Goal: Transaction & Acquisition: Purchase product/service

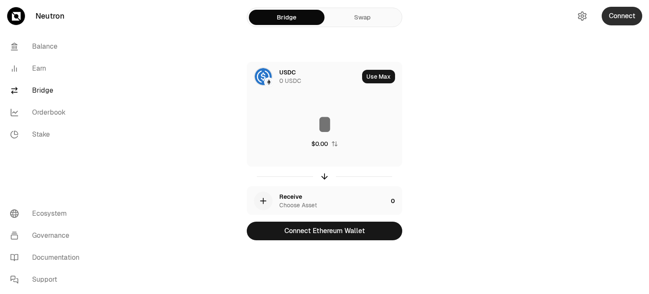
click at [618, 16] on button "Connect" at bounding box center [621, 16] width 41 height 19
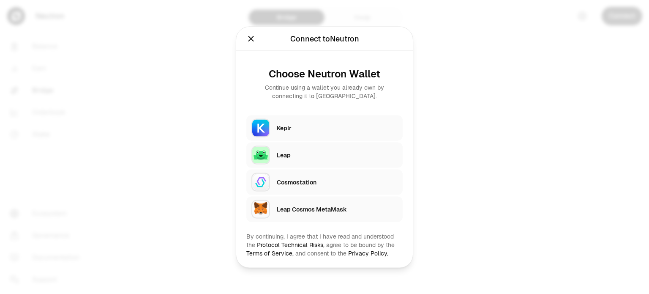
click at [362, 153] on div "Leap" at bounding box center [337, 154] width 121 height 8
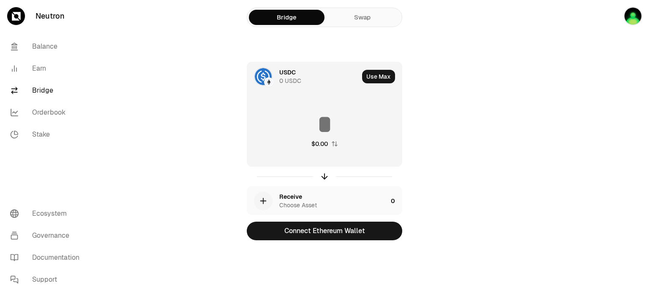
click at [266, 77] on img at bounding box center [263, 76] width 17 height 17
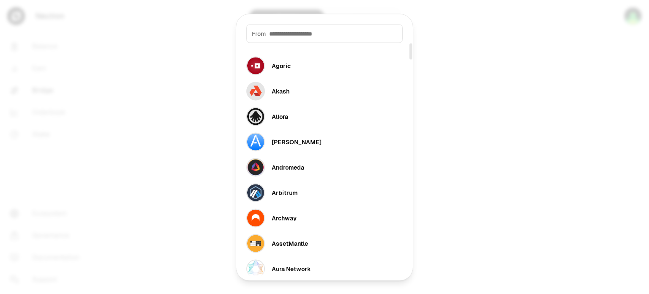
click at [318, 34] on input at bounding box center [333, 33] width 128 height 8
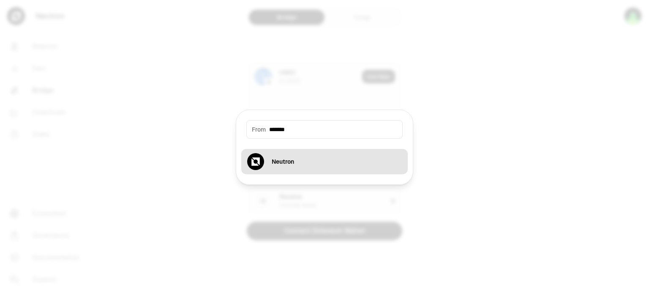
type input "*******"
click at [291, 160] on div "Neutron" at bounding box center [283, 161] width 22 height 8
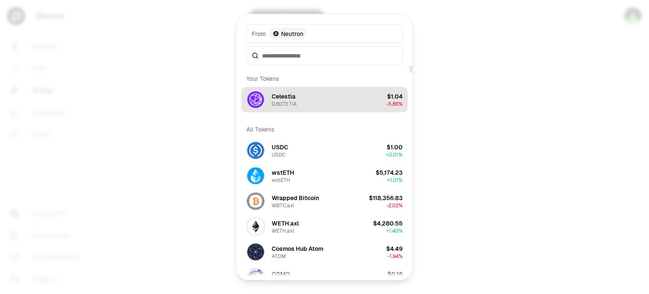
click at [311, 101] on button "Celestia 0.6073 TIA $1.04 -5.86%" at bounding box center [324, 99] width 166 height 25
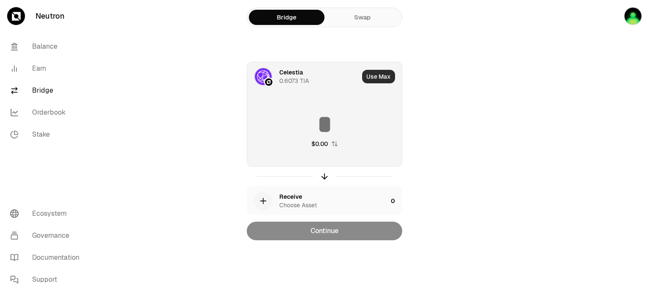
click at [376, 76] on button "Use Max" at bounding box center [378, 77] width 33 height 14
type input "********"
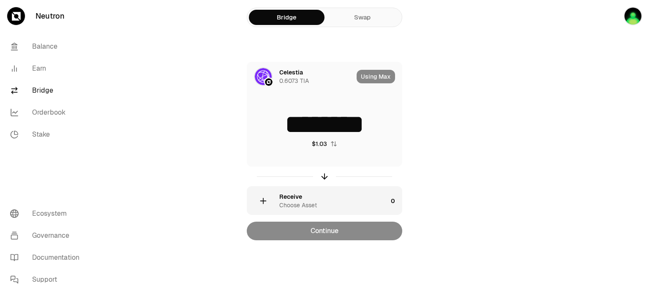
click at [332, 201] on div "Receive Choose Asset" at bounding box center [333, 200] width 108 height 17
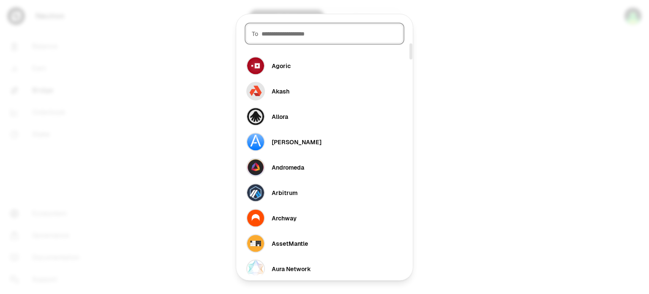
click at [286, 30] on input at bounding box center [329, 33] width 136 height 8
paste input "********"
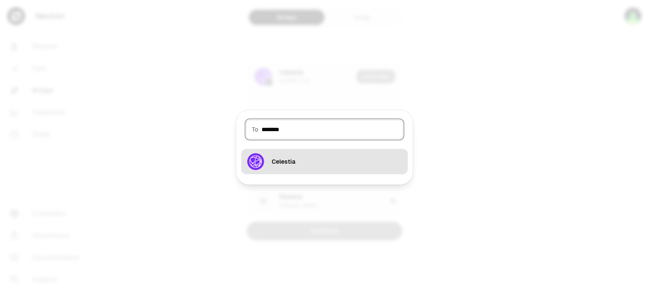
type input "********"
click at [300, 157] on button "Celestia" at bounding box center [324, 161] width 166 height 25
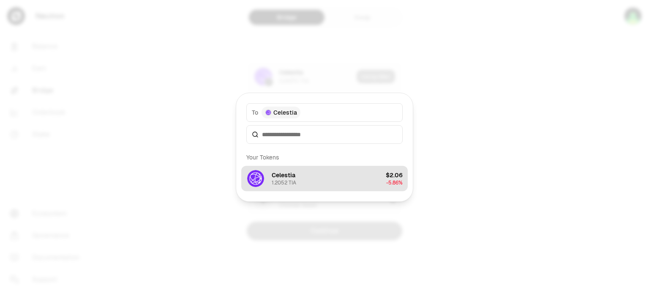
click at [373, 181] on button "Celestia 1.2052 TIA $2.06 -5.86%" at bounding box center [324, 178] width 166 height 25
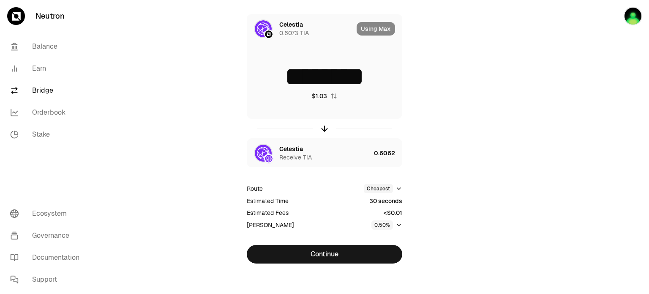
scroll to position [51, 0]
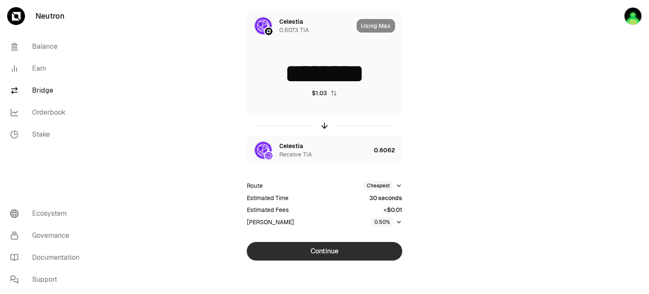
click at [350, 245] on button "Continue" at bounding box center [324, 251] width 155 height 19
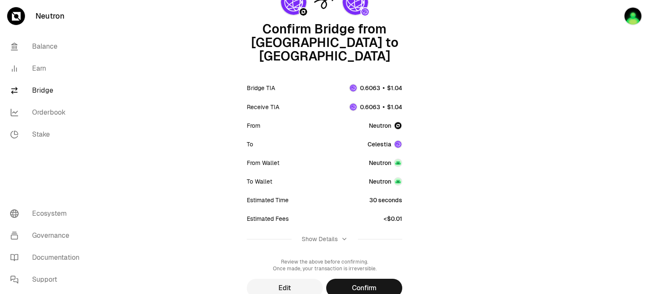
scroll to position [103, 0]
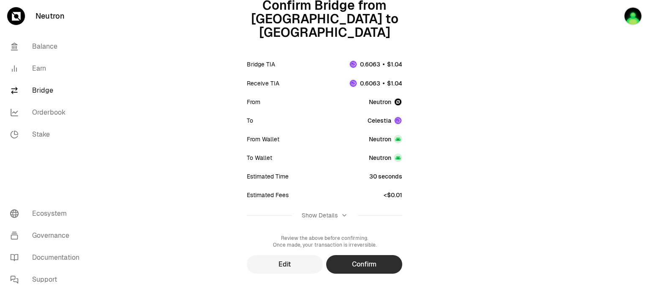
click at [379, 255] on button "Confirm" at bounding box center [364, 264] width 76 height 19
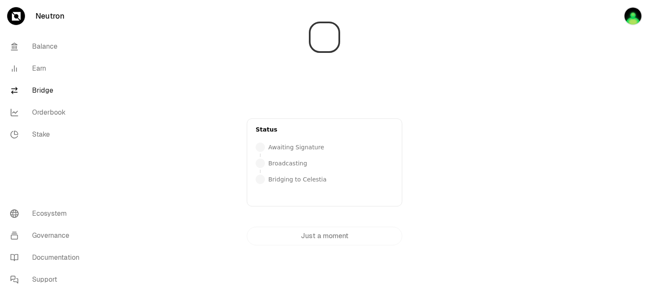
scroll to position [0, 0]
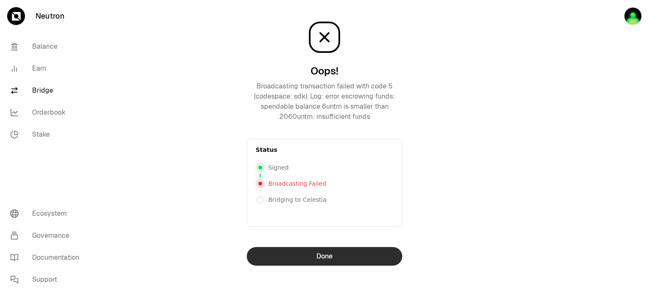
click at [367, 253] on button "Done" at bounding box center [324, 256] width 155 height 19
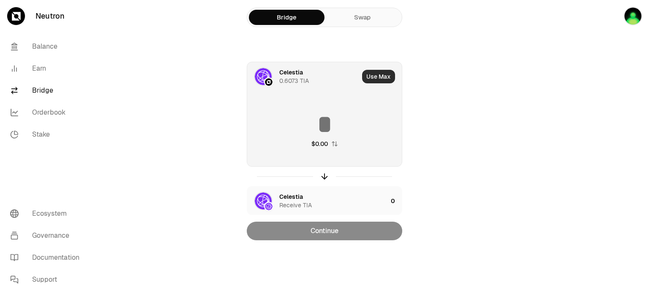
click at [380, 76] on button "Use Max" at bounding box center [378, 77] width 33 height 14
type input "********"
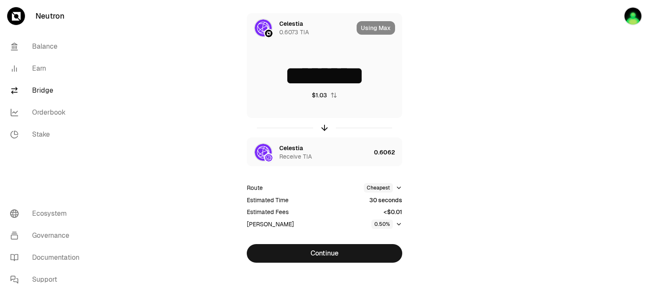
scroll to position [51, 0]
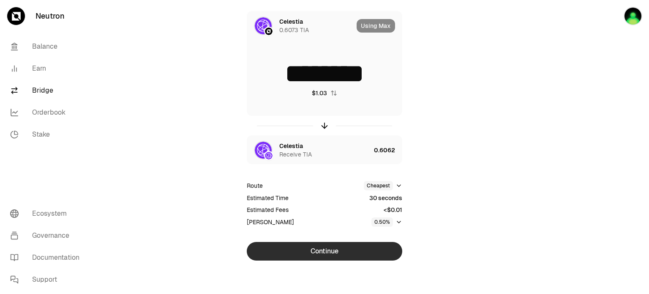
click at [364, 253] on button "Continue" at bounding box center [324, 251] width 155 height 19
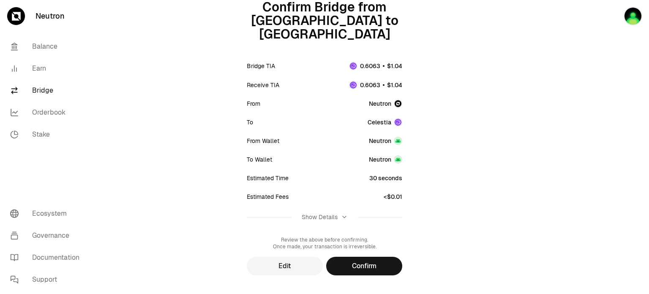
scroll to position [103, 0]
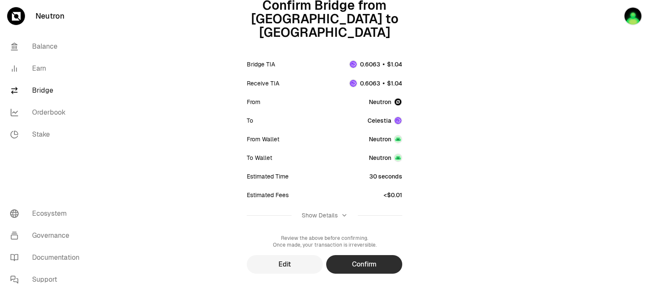
click at [385, 255] on button "Confirm" at bounding box center [364, 264] width 76 height 19
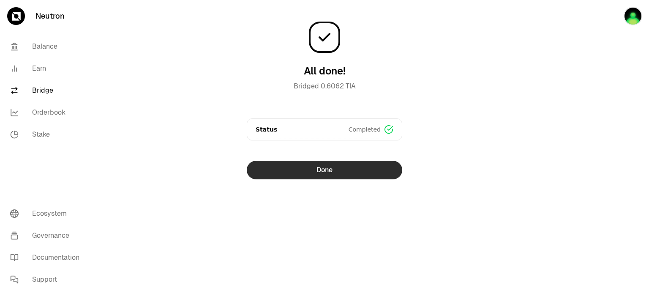
click at [364, 170] on button "Done" at bounding box center [324, 170] width 155 height 19
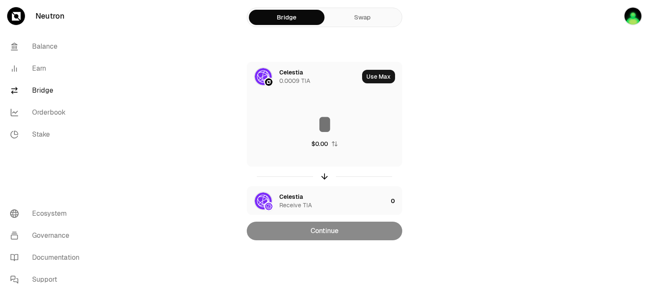
click at [537, 91] on main "Bridge Swap Celestia 0.0009 TIA Use Max $0.00 Celestia Receive TIA 0 Continue" at bounding box center [372, 137] width 554 height 274
click at [302, 204] on div "Receive TIA" at bounding box center [295, 205] width 33 height 8
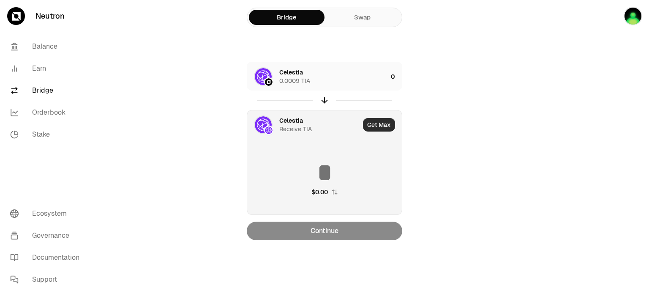
click at [383, 125] on button "Get Max" at bounding box center [379, 125] width 32 height 14
click at [564, 147] on div at bounding box center [601, 137] width 95 height 274
drag, startPoint x: 529, startPoint y: 71, endPoint x: 530, endPoint y: 50, distance: 20.3
click at [529, 71] on main "Bridge Swap Celestia 0.0009 TIA 0 Celestia Receive TIA Getting Max $0.00 Contin…" at bounding box center [372, 137] width 554 height 274
